Goal: Navigation & Orientation: Understand site structure

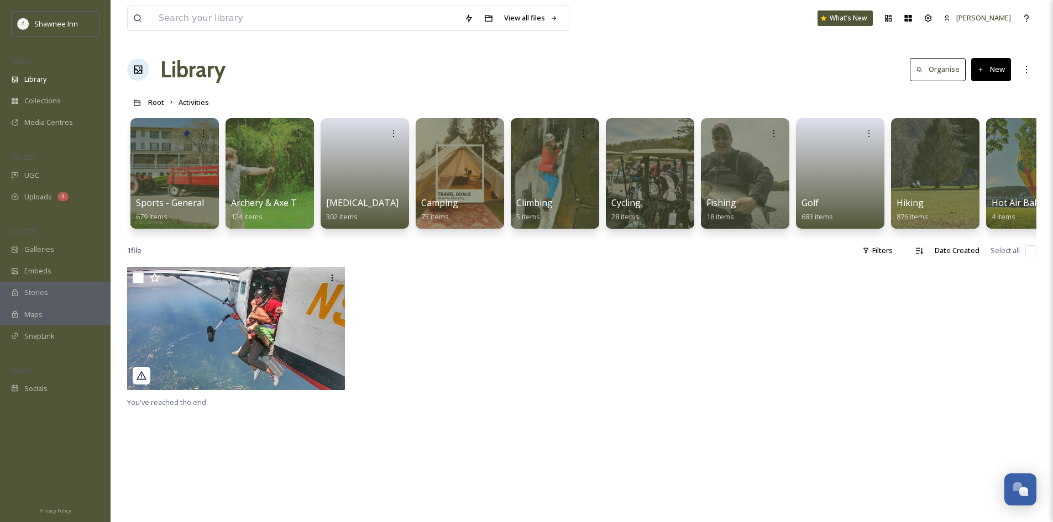
drag, startPoint x: 449, startPoint y: 1, endPoint x: 349, endPoint y: 80, distance: 127.8
click at [349, 80] on div "Library Organise New" at bounding box center [581, 69] width 909 height 33
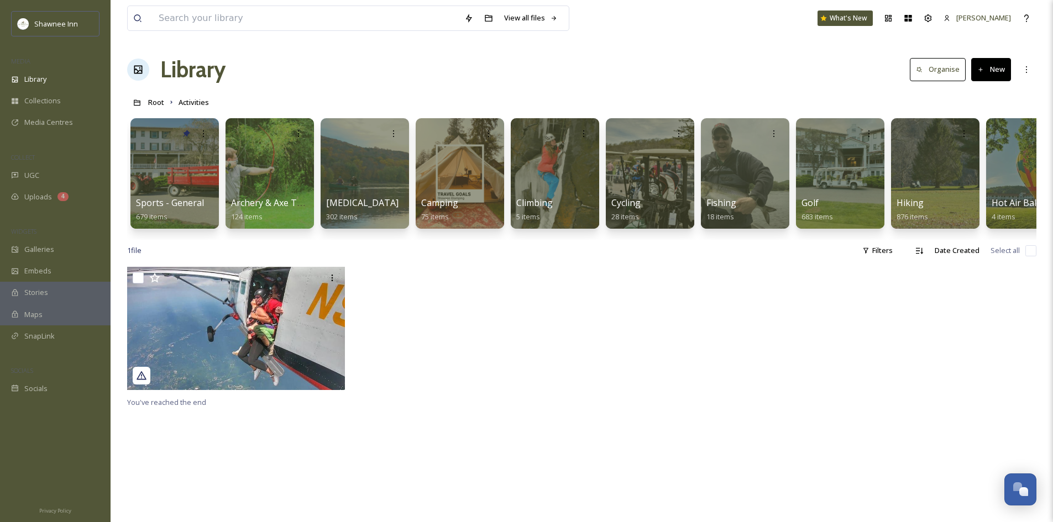
click at [609, 52] on div "View all files What's New Mackenzie Library Organise New Root Activities Your S…" at bounding box center [582, 394] width 942 height 789
click at [51, 254] on span "Galleries" at bounding box center [39, 249] width 30 height 10
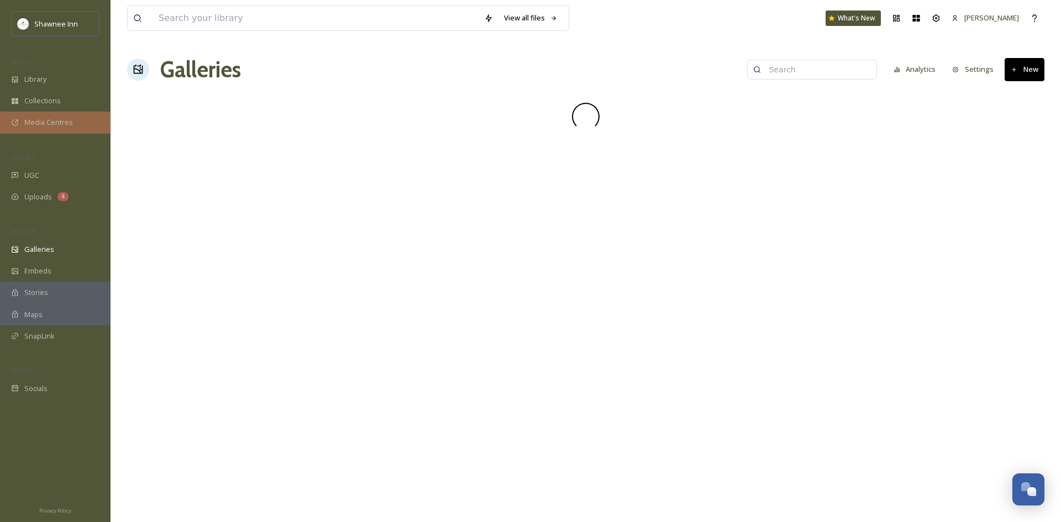
click at [36, 125] on span "Media Centres" at bounding box center [48, 122] width 49 height 10
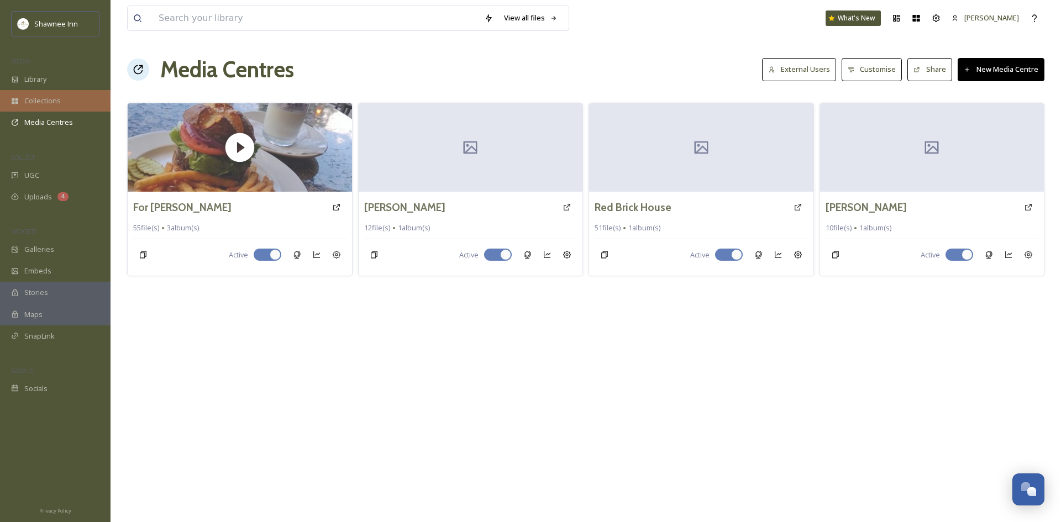
click at [56, 97] on span "Collections" at bounding box center [42, 101] width 36 height 10
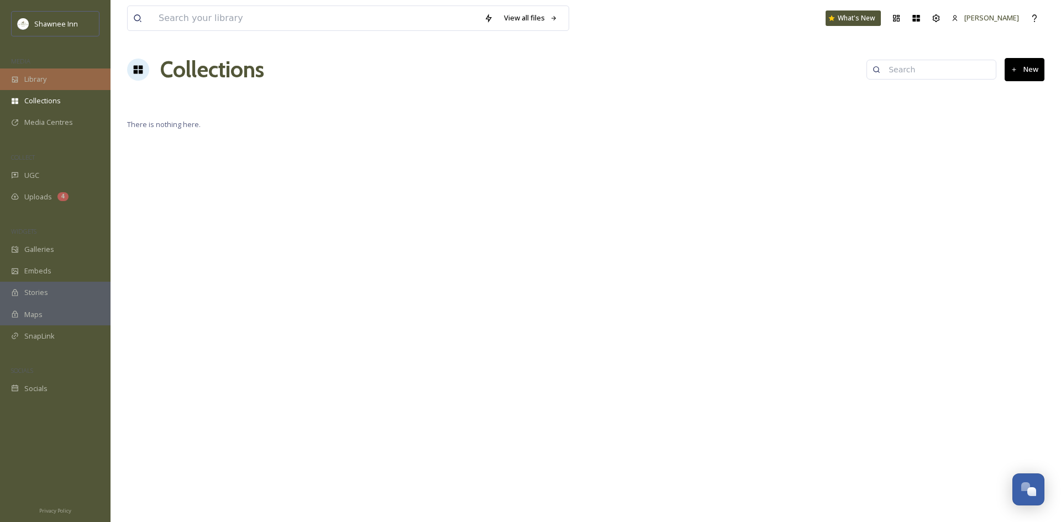
click at [72, 81] on div "Library" at bounding box center [55, 80] width 111 height 22
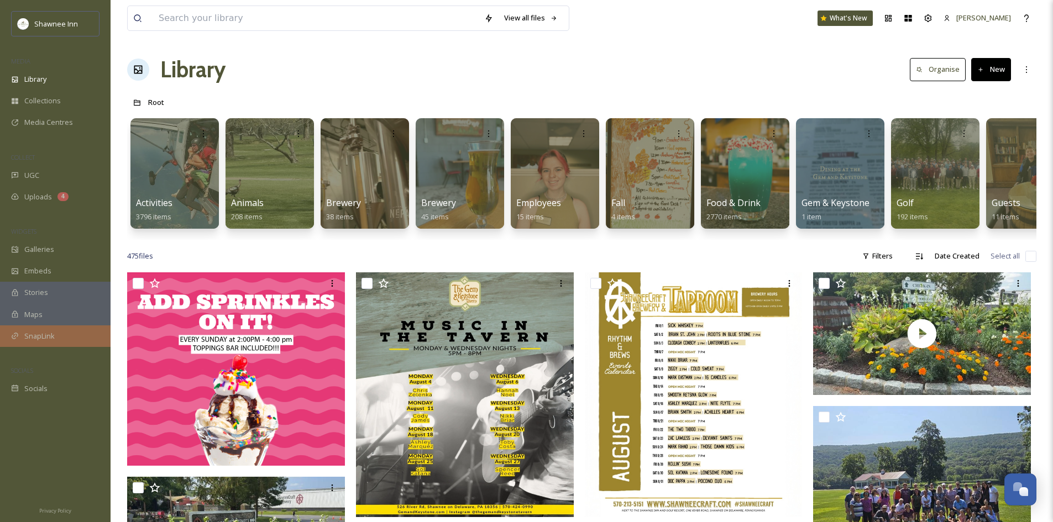
click at [56, 334] on div "SnapLink" at bounding box center [55, 336] width 111 height 22
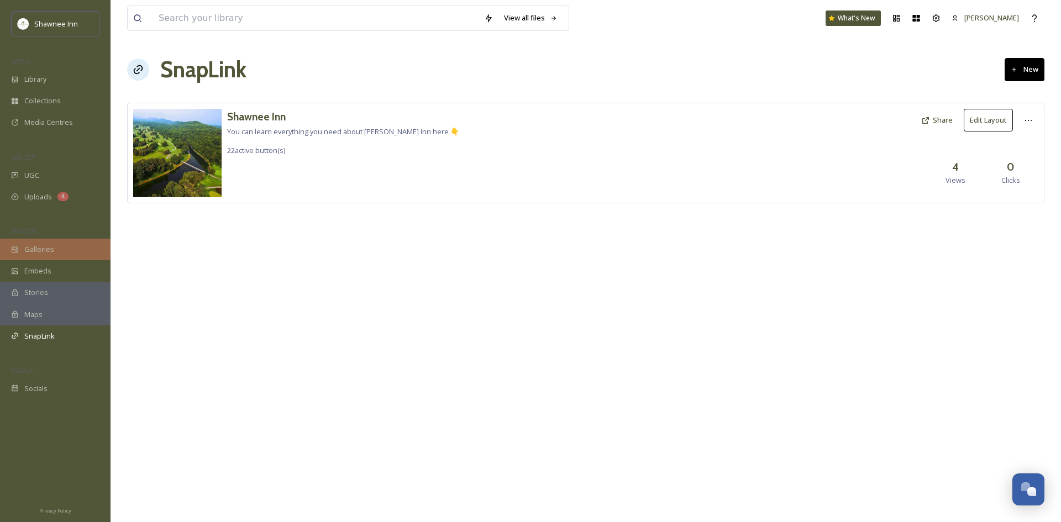
click at [81, 249] on div "Galleries" at bounding box center [55, 250] width 111 height 22
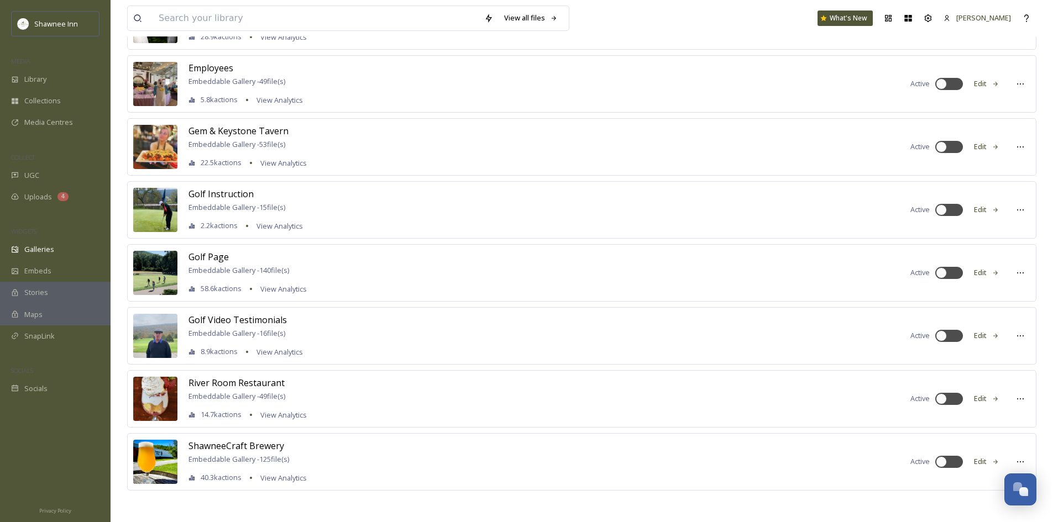
scroll to position [616, 0]
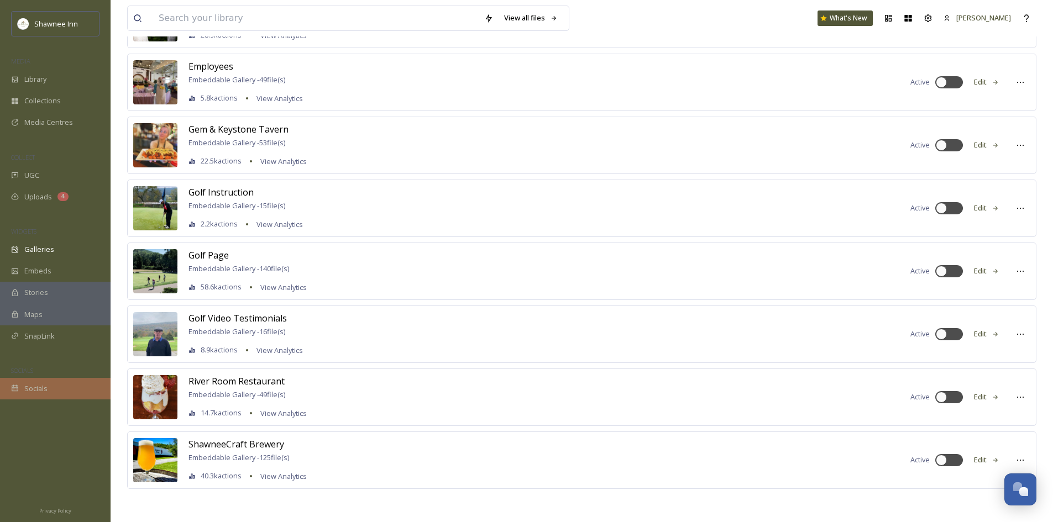
click at [35, 387] on span "Socials" at bounding box center [35, 388] width 23 height 10
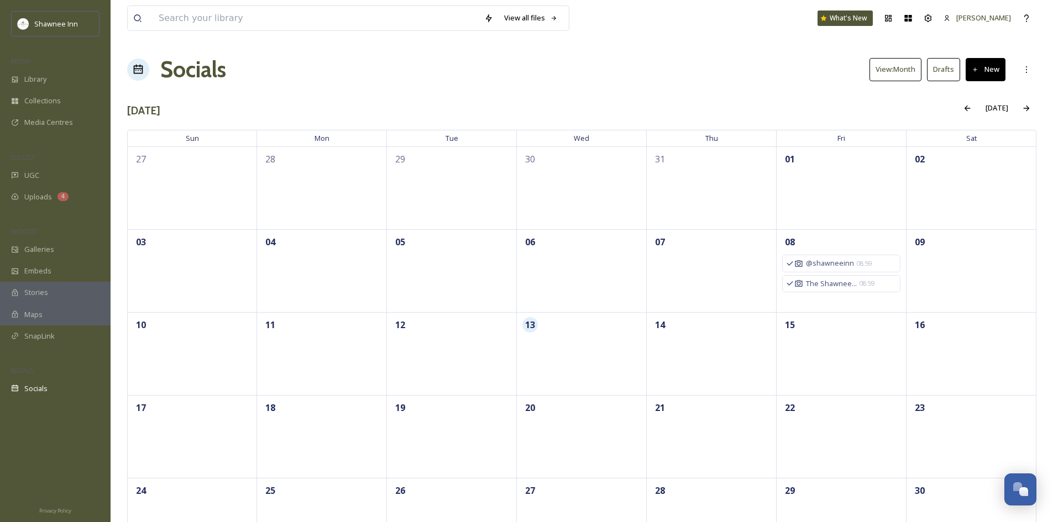
click at [43, 51] on div "Shawnee Inn MEDIA Library Collections Media Centres COLLECT UGC Uploads 4 WIDGE…" at bounding box center [55, 205] width 111 height 388
click at [37, 77] on span "Library" at bounding box center [35, 79] width 22 height 10
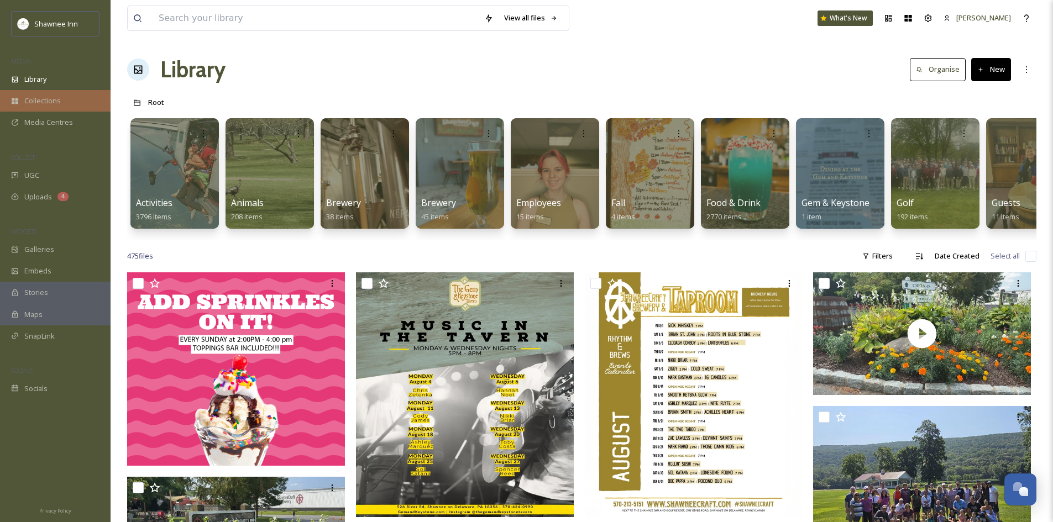
click at [55, 91] on div "Collections" at bounding box center [55, 101] width 111 height 22
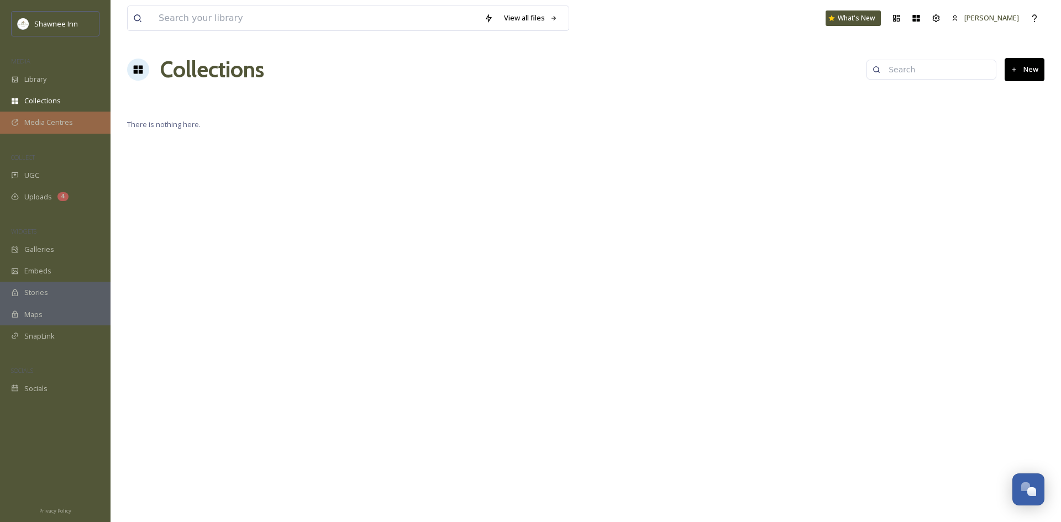
click at [71, 126] on span "Media Centres" at bounding box center [48, 122] width 49 height 10
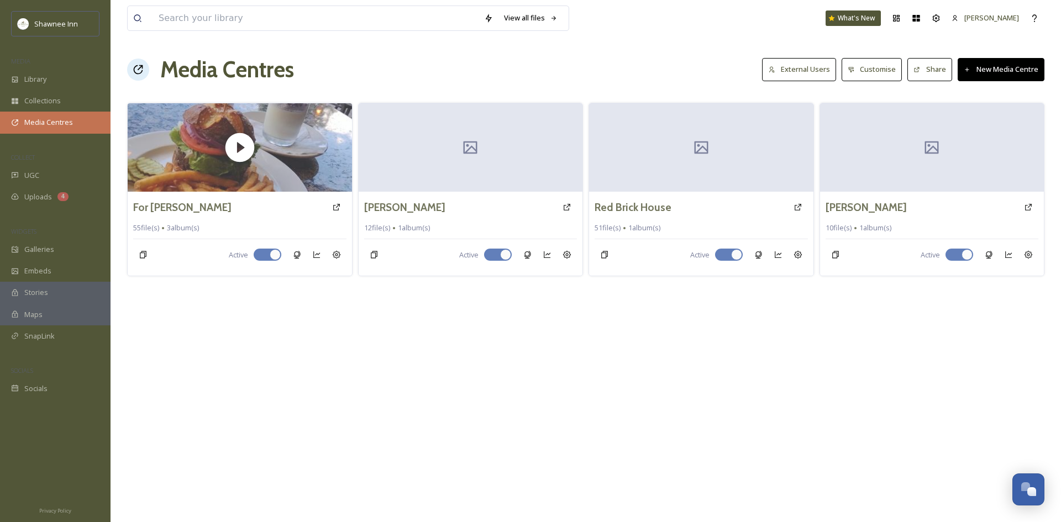
click at [72, 115] on div "Media Centres" at bounding box center [55, 123] width 111 height 22
click at [76, 104] on div "Collections" at bounding box center [55, 101] width 111 height 22
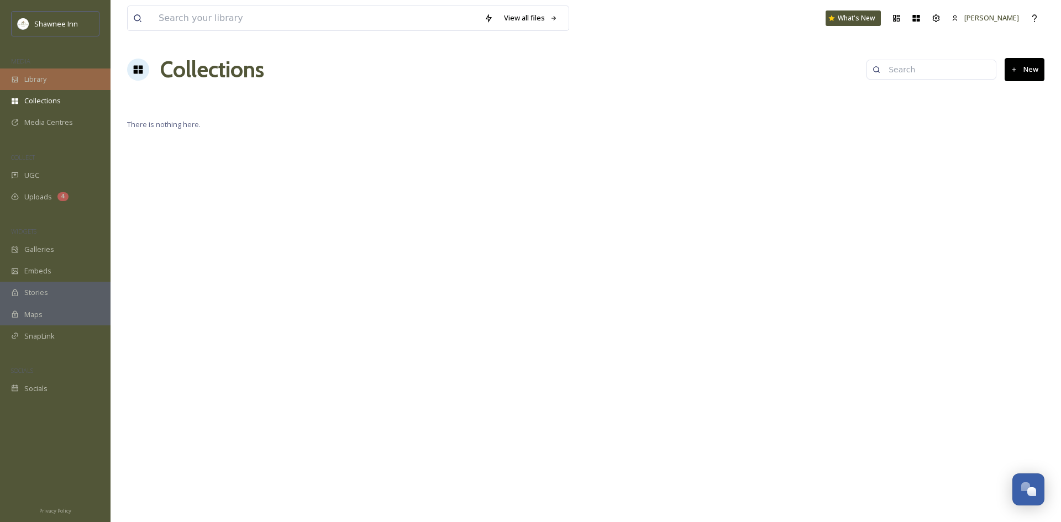
click at [72, 81] on div "Library" at bounding box center [55, 80] width 111 height 22
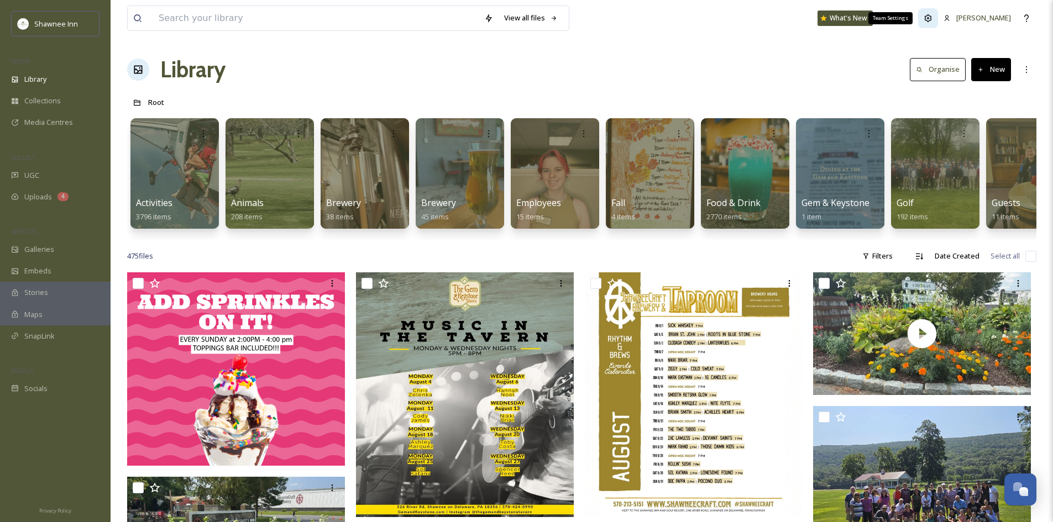
click at [932, 20] on icon at bounding box center [927, 17] width 7 height 7
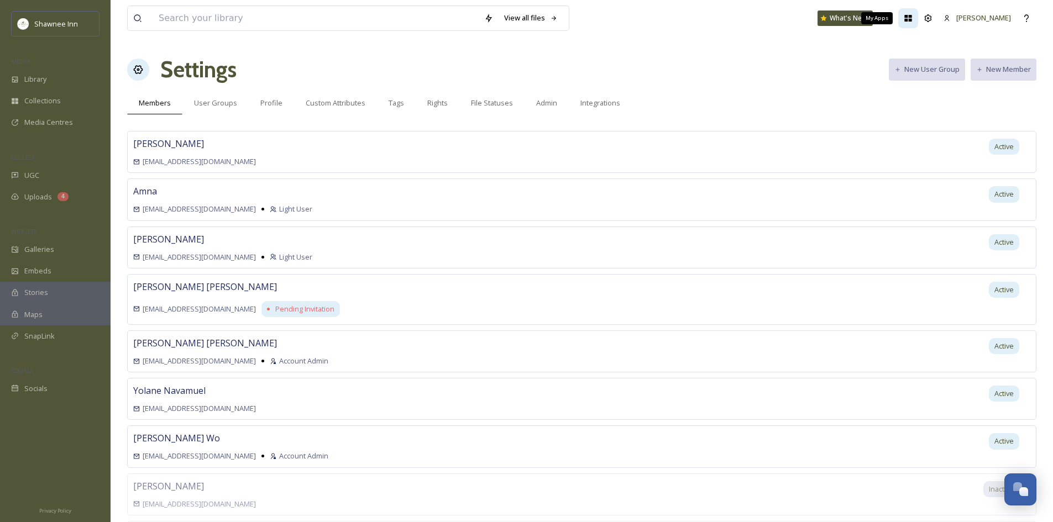
click at [918, 23] on div "My Apps" at bounding box center [908, 18] width 20 height 20
click at [54, 77] on div "Library" at bounding box center [55, 80] width 111 height 22
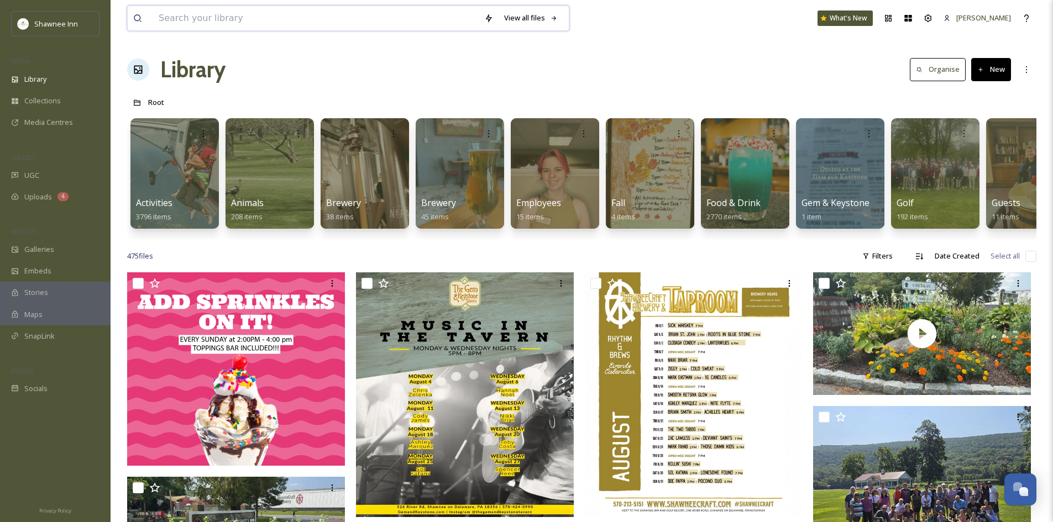
click at [328, 19] on input at bounding box center [315, 18] width 325 height 24
